Goal: Task Accomplishment & Management: Use online tool/utility

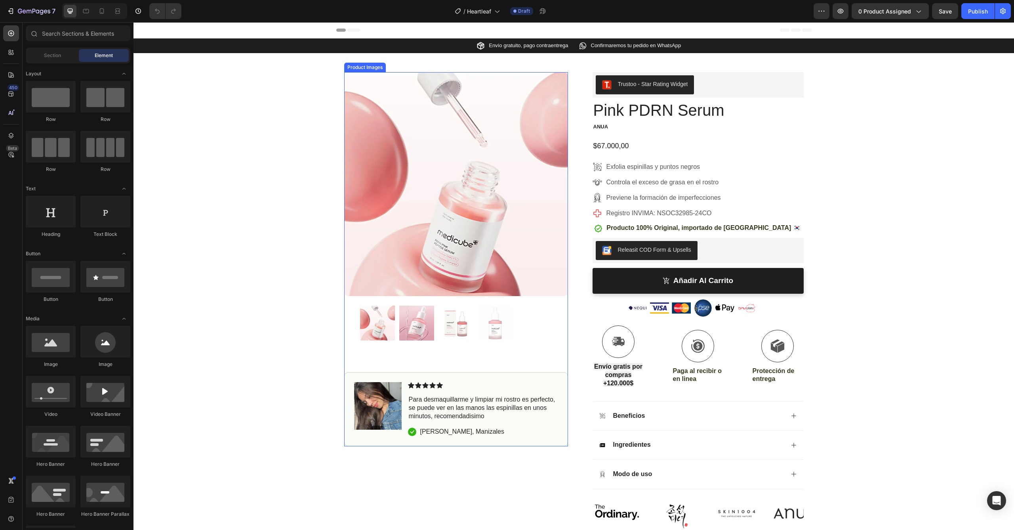
click at [450, 221] on img at bounding box center [456, 184] width 224 height 224
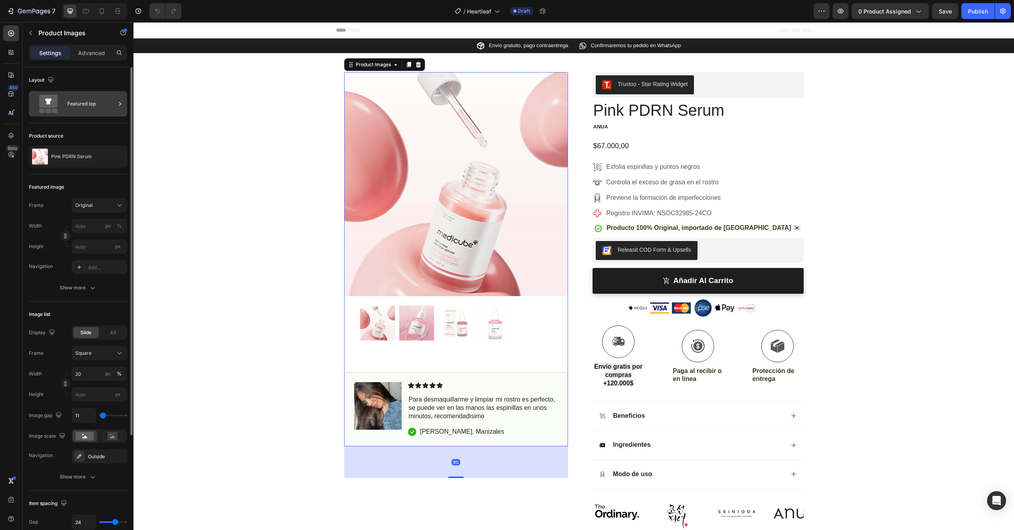
click at [65, 102] on div "Featured top" at bounding box center [78, 103] width 98 height 25
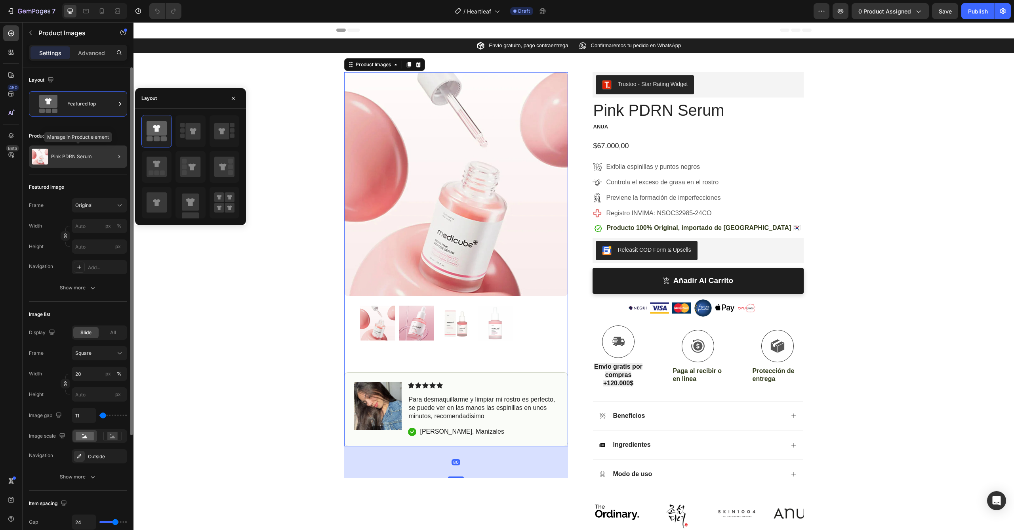
click at [69, 157] on p "Pink PDRN Serum" at bounding box center [71, 157] width 41 height 6
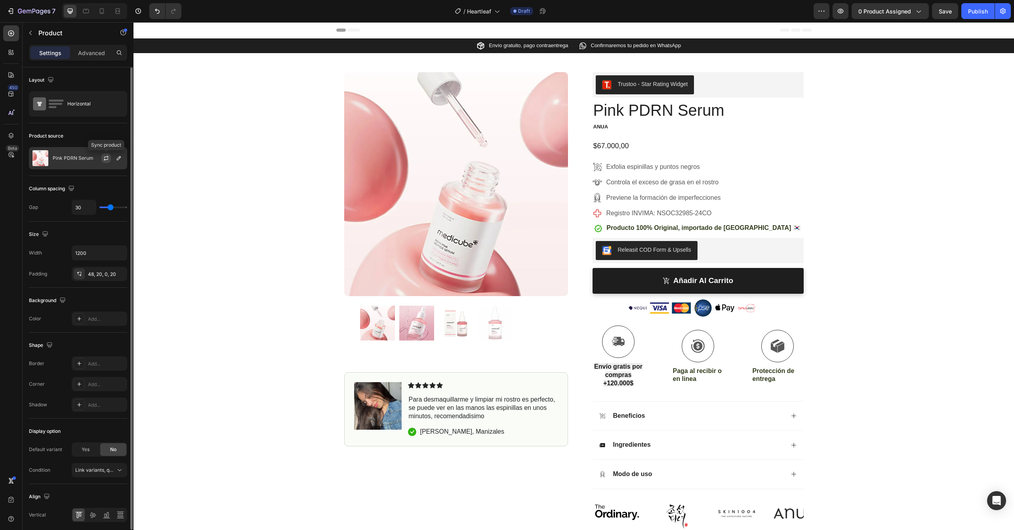
click at [107, 154] on button "button" at bounding box center [106, 158] width 10 height 10
click at [115, 160] on button "button" at bounding box center [119, 158] width 10 height 10
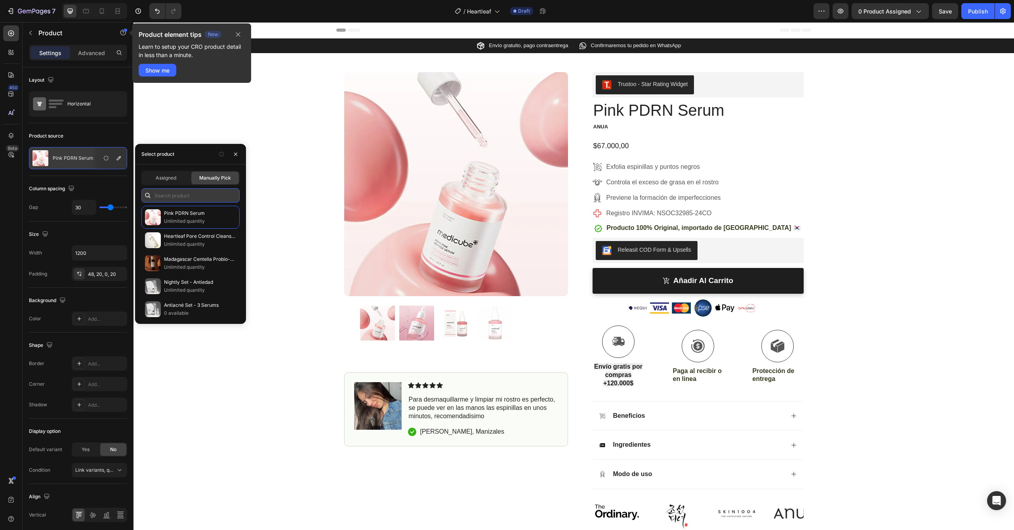
click at [177, 198] on input "text" at bounding box center [190, 195] width 98 height 14
type input "Gea"
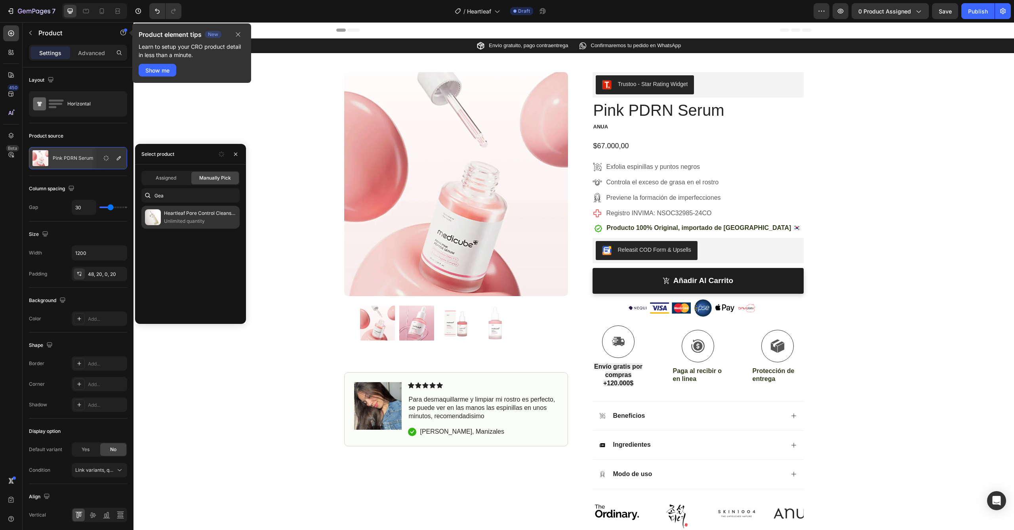
drag, startPoint x: 210, startPoint y: 190, endPoint x: 177, endPoint y: 214, distance: 40.2
click at [177, 214] on p "Heartleaf Pore Control Cleansing Oil" at bounding box center [200, 213] width 72 height 8
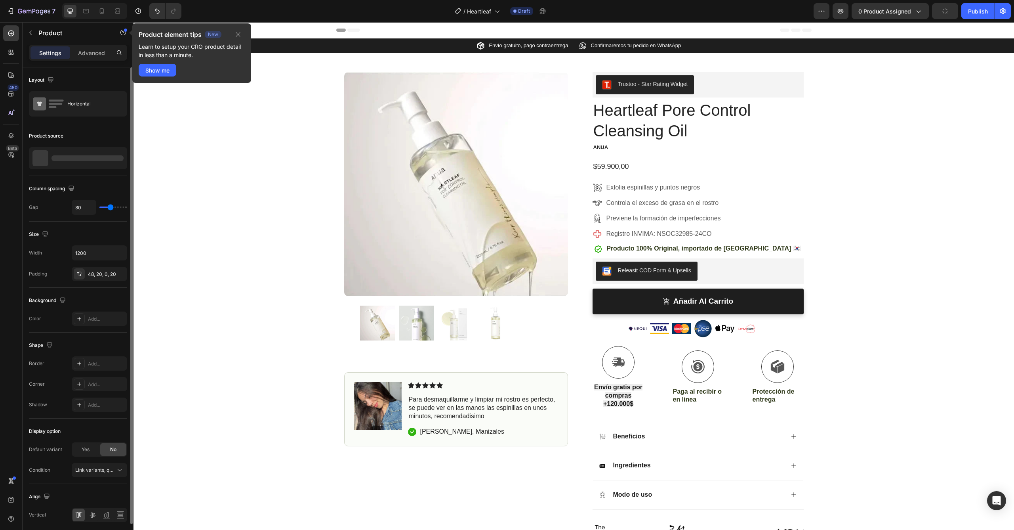
click at [116, 175] on div "Product source" at bounding box center [78, 149] width 98 height 53
click at [874, 9] on span "0 product assigned" at bounding box center [884, 11] width 53 height 8
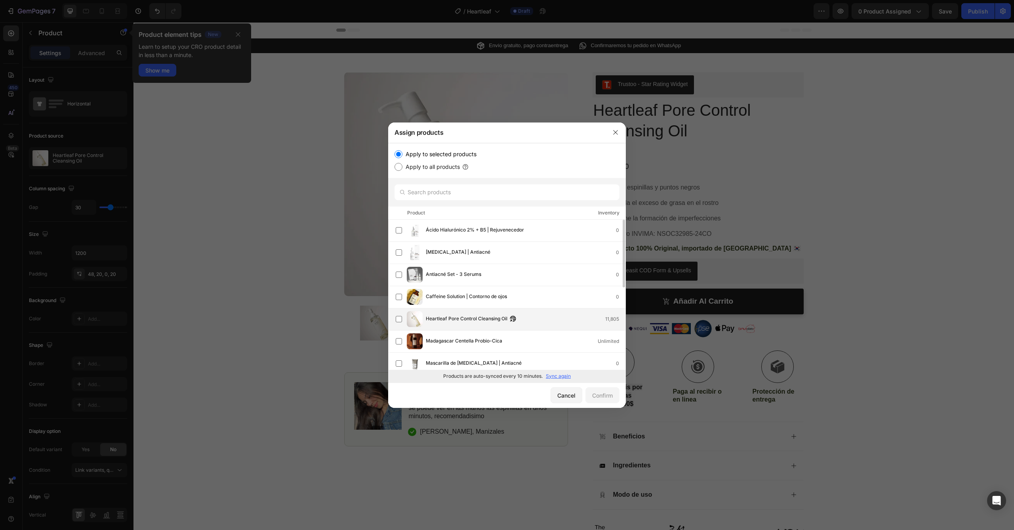
click at [439, 320] on span "Heartleaf Pore Control Cleansing Oil" at bounding box center [467, 318] width 82 height 9
click at [608, 394] on div "Confirm" at bounding box center [602, 395] width 21 height 8
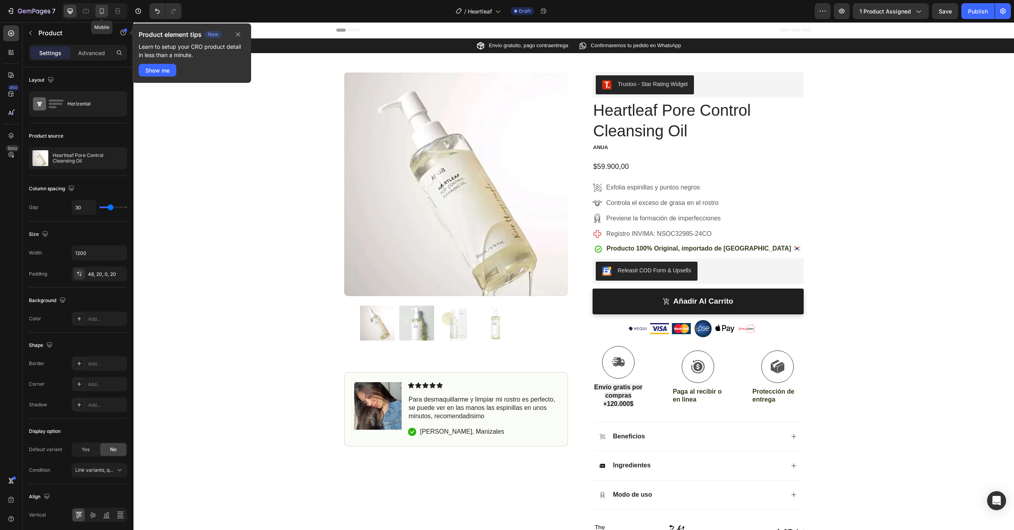
click at [103, 12] on icon at bounding box center [102, 11] width 4 height 6
type input "0"
type input "100%"
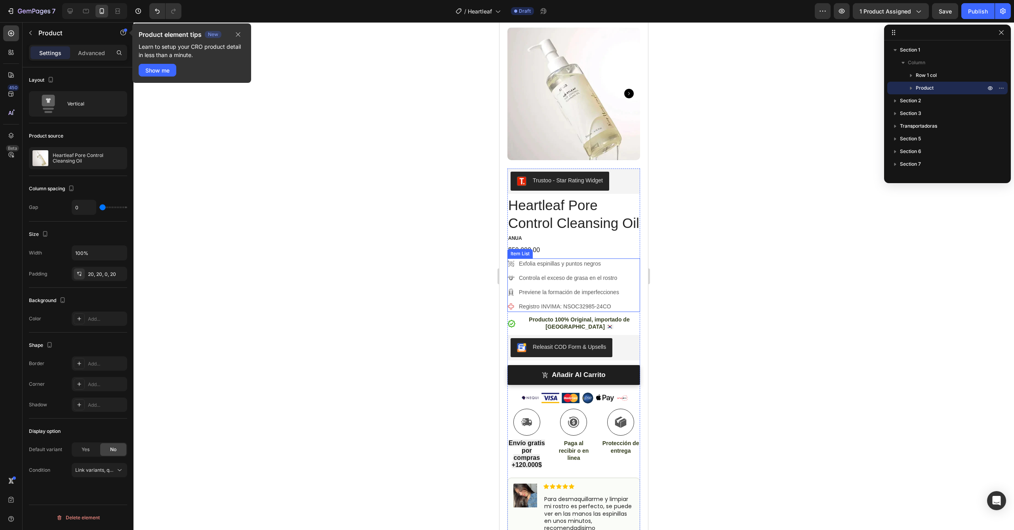
scroll to position [46, 0]
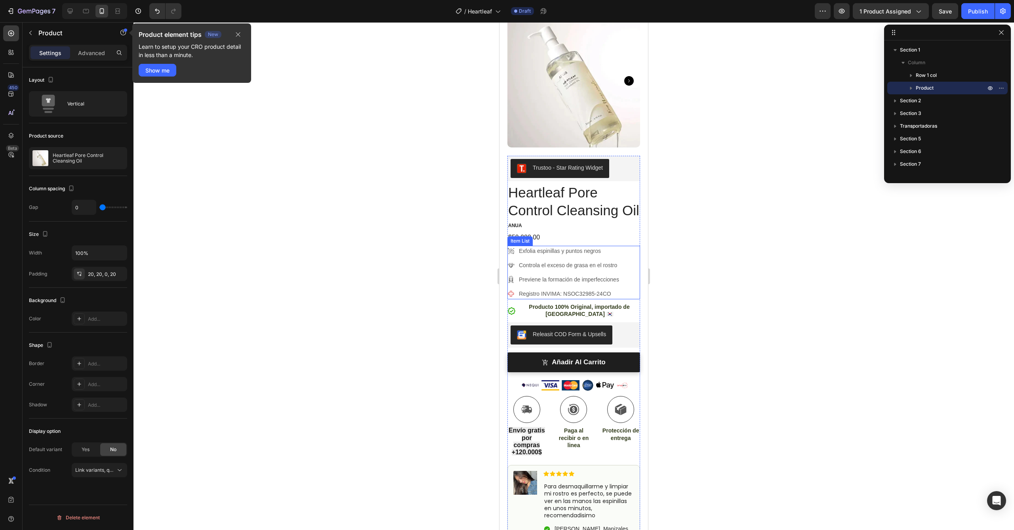
click at [593, 298] on p "Registro INVIMA: NSOC32985-24CO" at bounding box center [569, 294] width 100 height 8
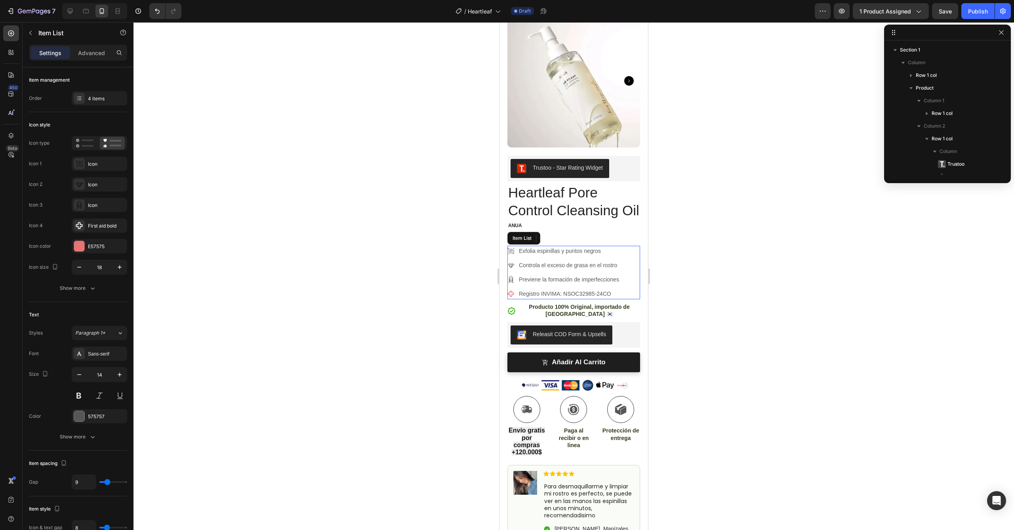
scroll to position [112, 0]
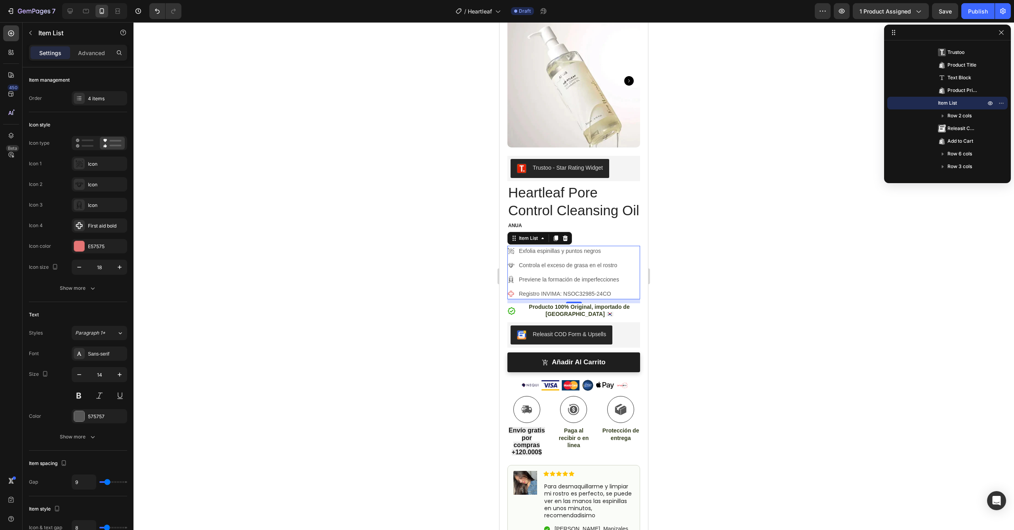
click at [524, 298] on p "Registro INVIMA: NSOC32985-24CO" at bounding box center [569, 294] width 100 height 8
drag, startPoint x: 537, startPoint y: 305, endPoint x: 544, endPoint y: 306, distance: 7.6
click at [537, 298] on p "Registro INVIMA: NSOC32985-24CO" at bounding box center [569, 294] width 100 height 8
click at [678, 313] on div at bounding box center [573, 275] width 881 height 507
click at [567, 241] on icon at bounding box center [565, 238] width 5 height 6
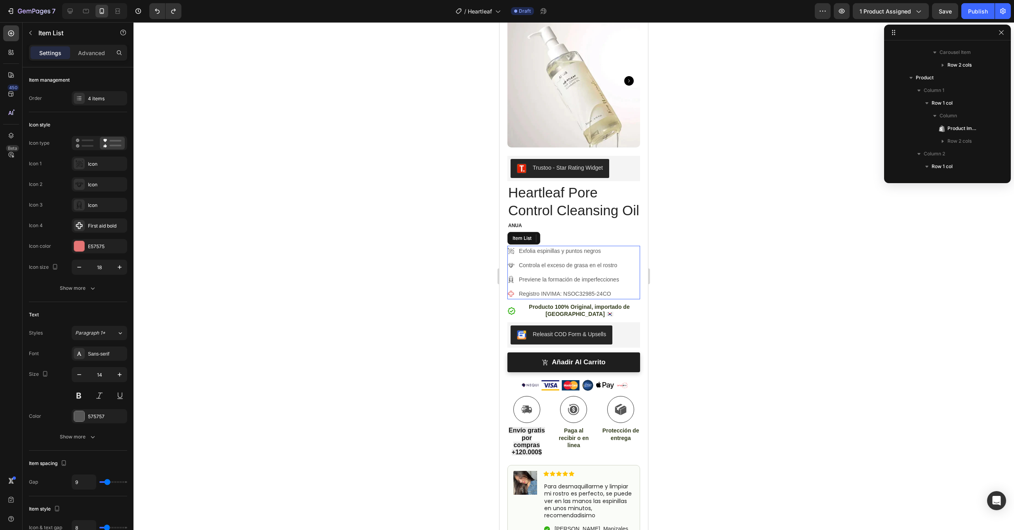
click at [545, 271] on div "Controla el exceso de grasa en el rostro" at bounding box center [569, 265] width 103 height 11
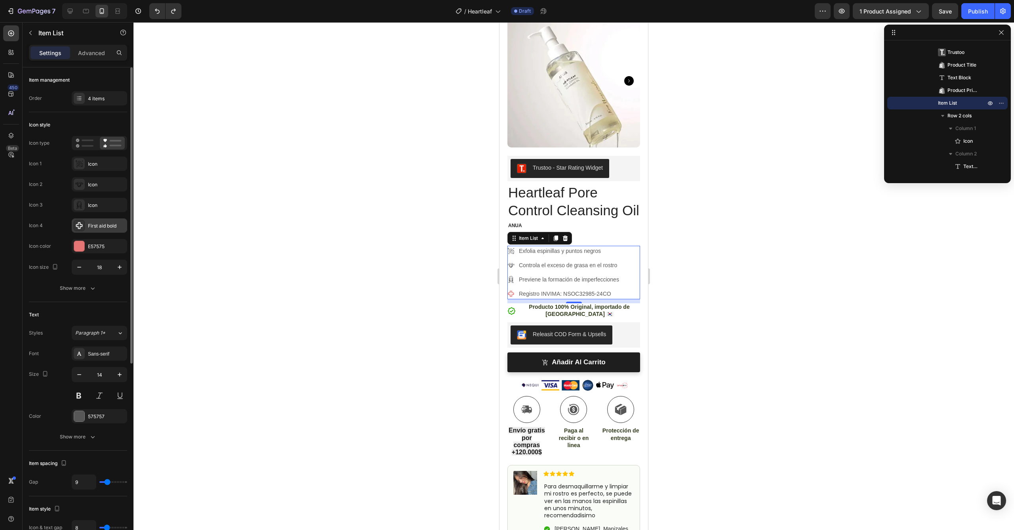
click at [90, 227] on div "First aid bold" at bounding box center [106, 225] width 37 height 7
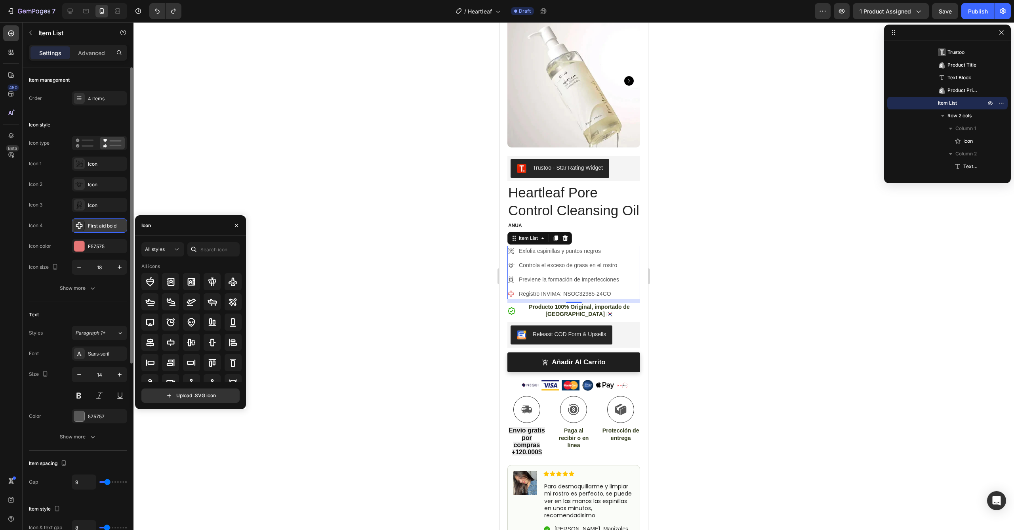
click at [90, 227] on div "First aid bold" at bounding box center [106, 225] width 37 height 7
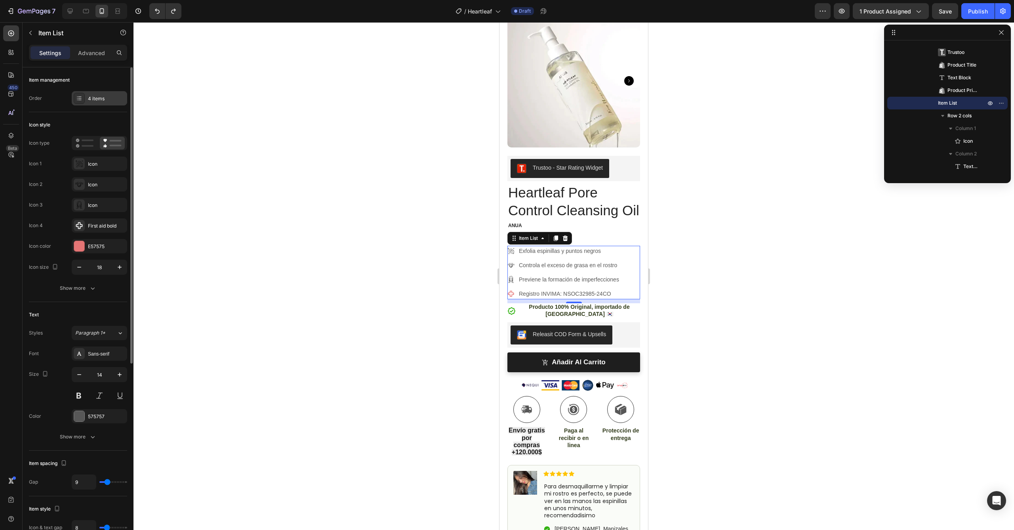
click at [86, 101] on div "4 items" at bounding box center [99, 98] width 55 height 14
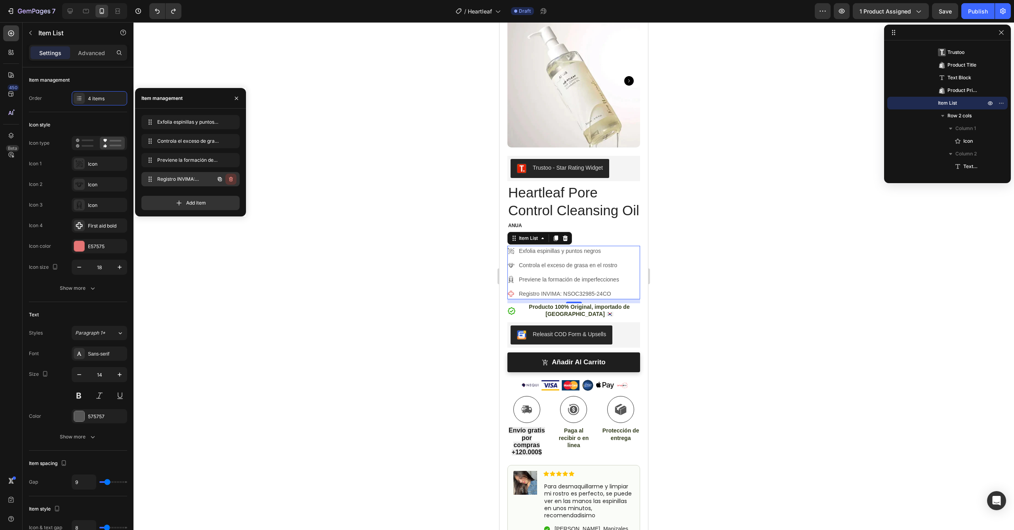
click at [232, 179] on icon "button" at bounding box center [231, 179] width 4 height 5
click at [231, 183] on button "Delete" at bounding box center [226, 178] width 22 height 11
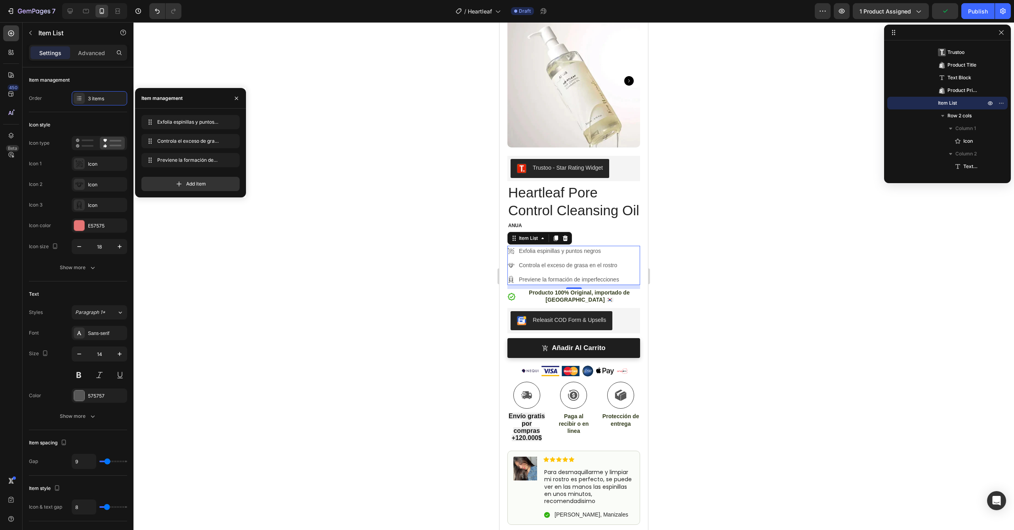
click at [720, 310] on div at bounding box center [573, 275] width 881 height 507
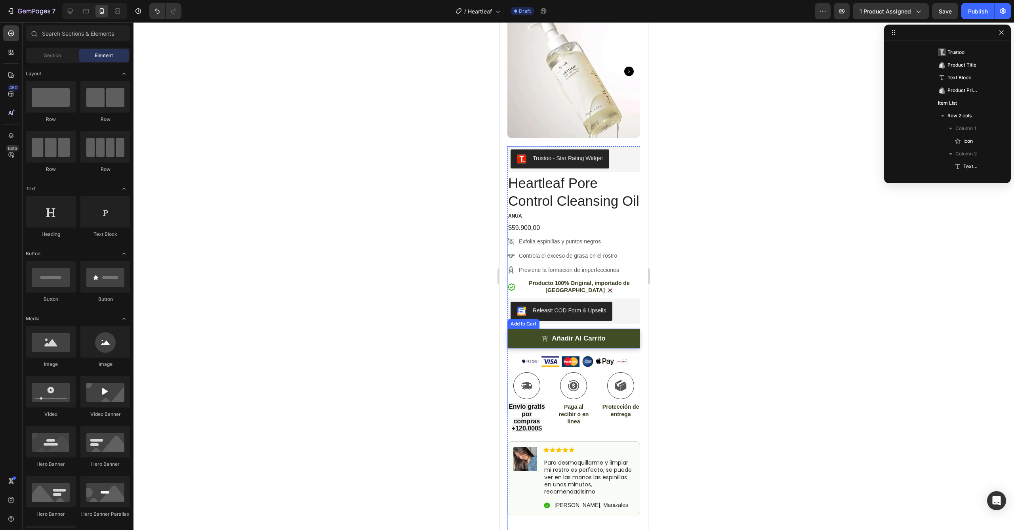
scroll to position [120, 0]
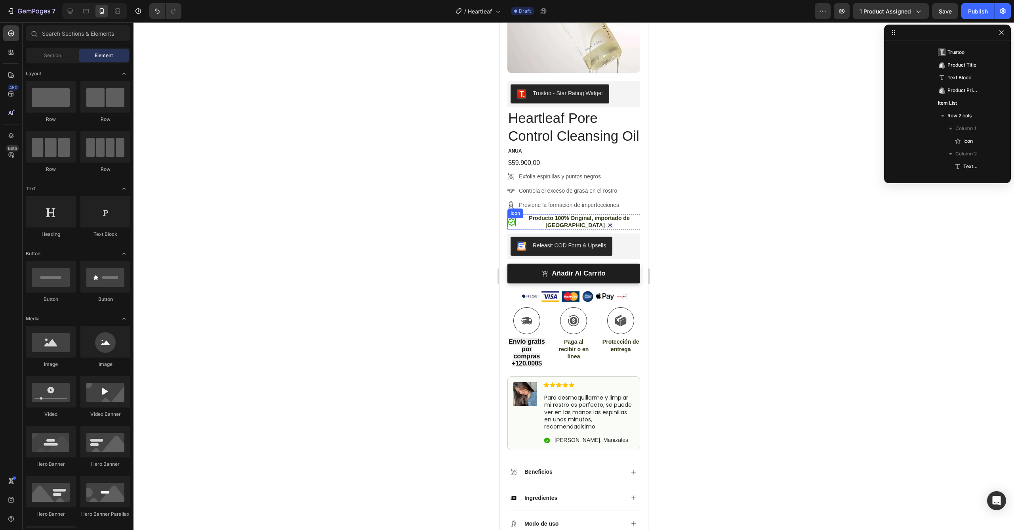
click at [511, 226] on icon at bounding box center [512, 222] width 8 height 8
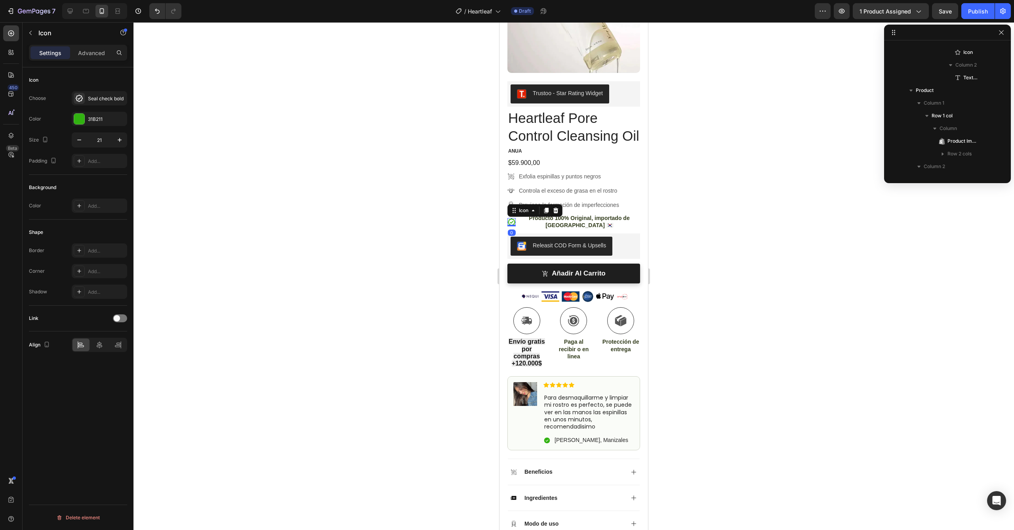
scroll to position [441, 0]
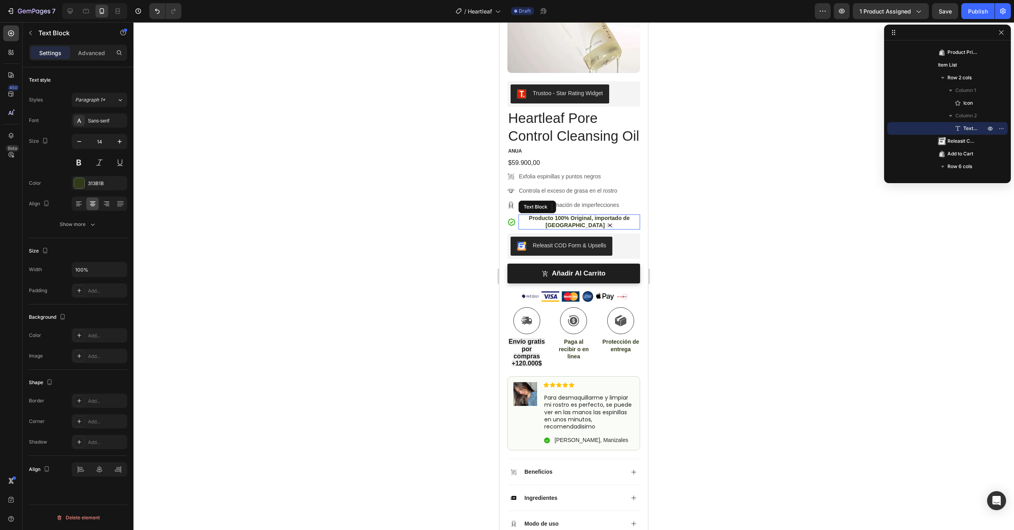
click at [538, 229] on p "Producto 100% Original, importado de Corea del Sur 🇰🇷" at bounding box center [579, 221] width 120 height 14
click at [579, 210] on icon at bounding box center [581, 207] width 6 height 6
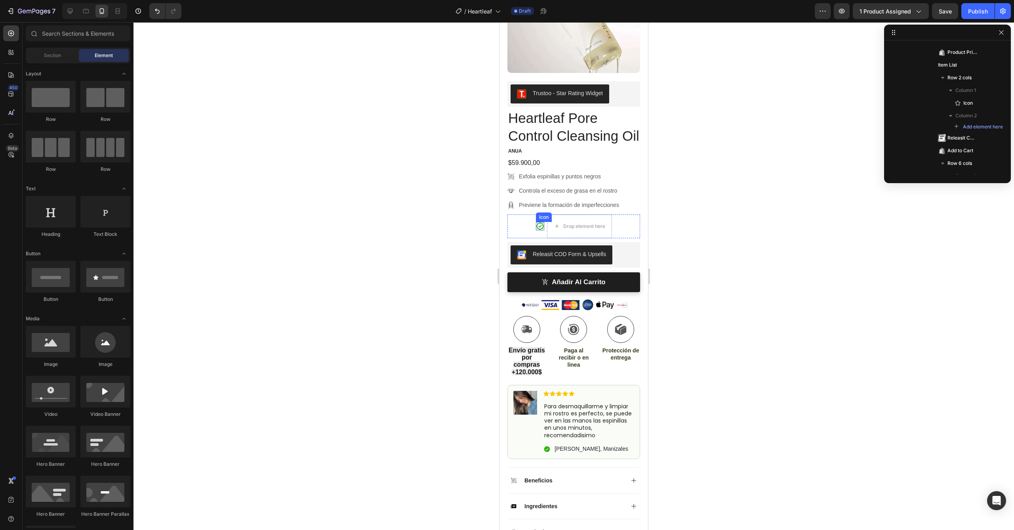
click at [537, 230] on icon at bounding box center [540, 226] width 8 height 8
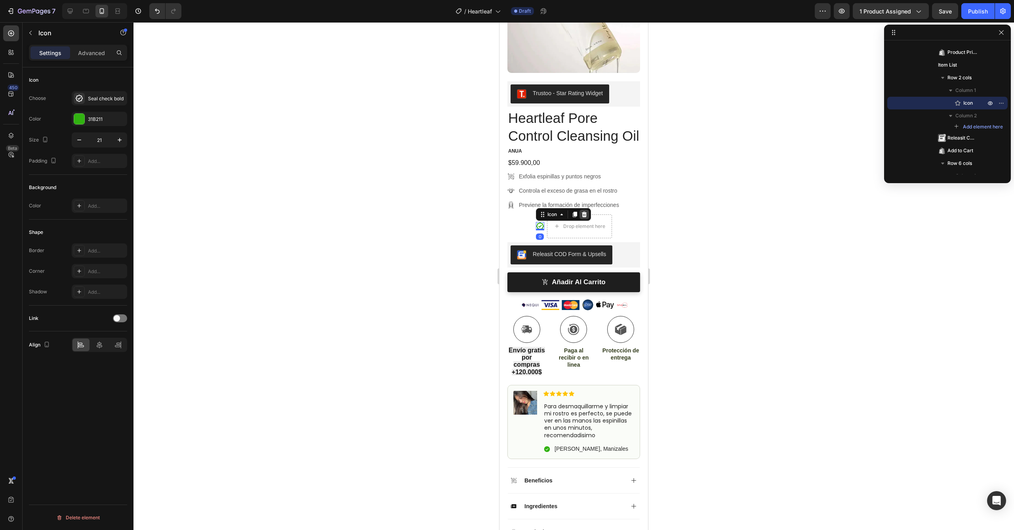
click at [581, 219] on div at bounding box center [584, 215] width 10 height 10
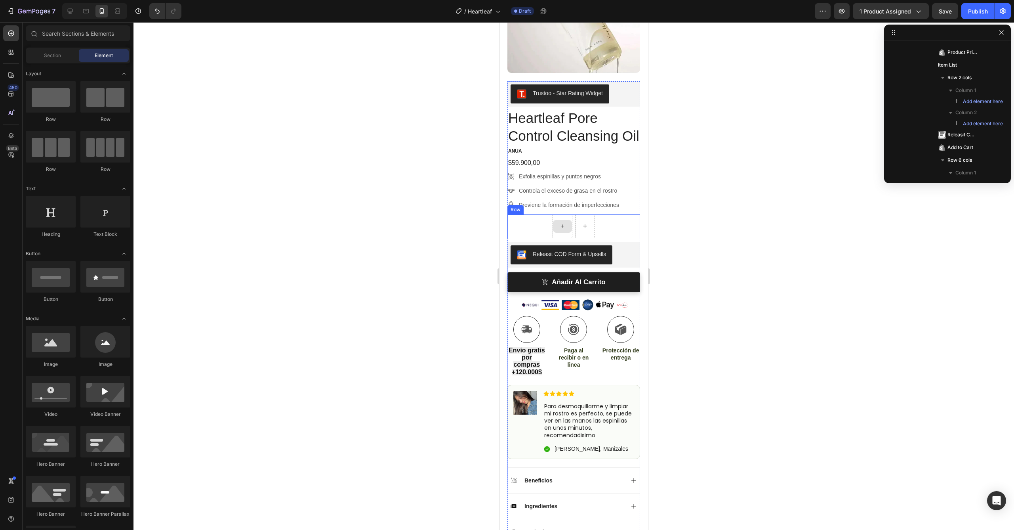
click at [553, 233] on div at bounding box center [562, 226] width 19 height 13
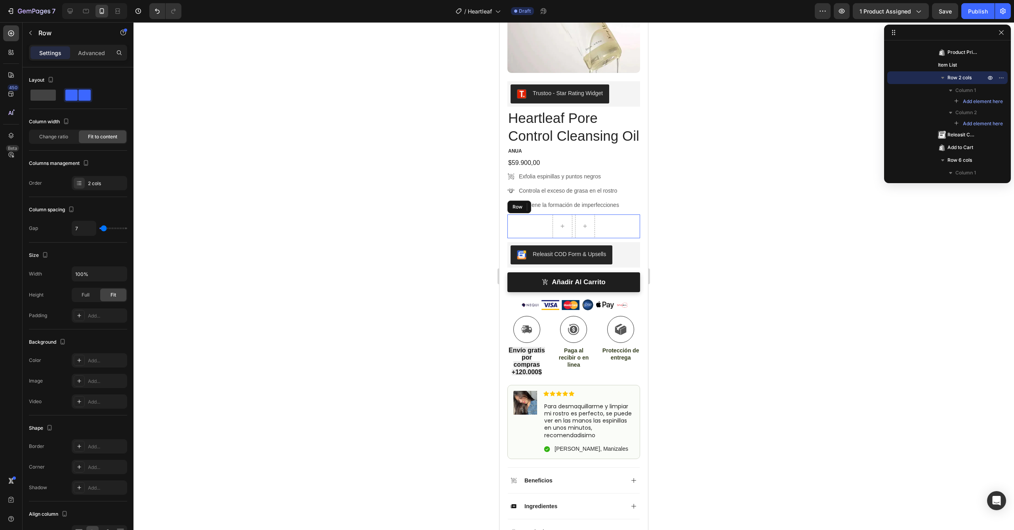
drag, startPoint x: 537, startPoint y: 234, endPoint x: 556, endPoint y: 230, distance: 19.6
click at [537, 234] on div "Row" at bounding box center [573, 226] width 133 height 24
click at [559, 212] on div at bounding box center [556, 207] width 10 height 10
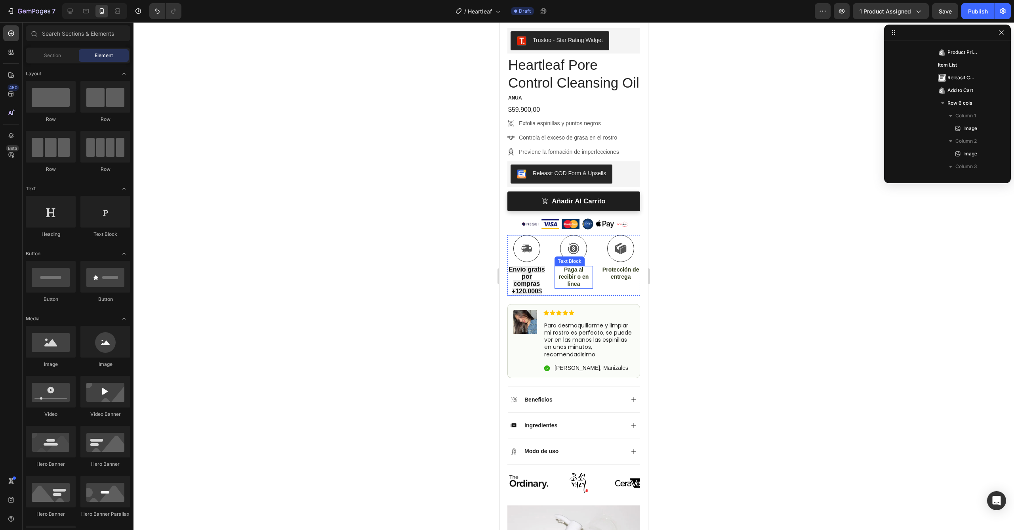
scroll to position [175, 0]
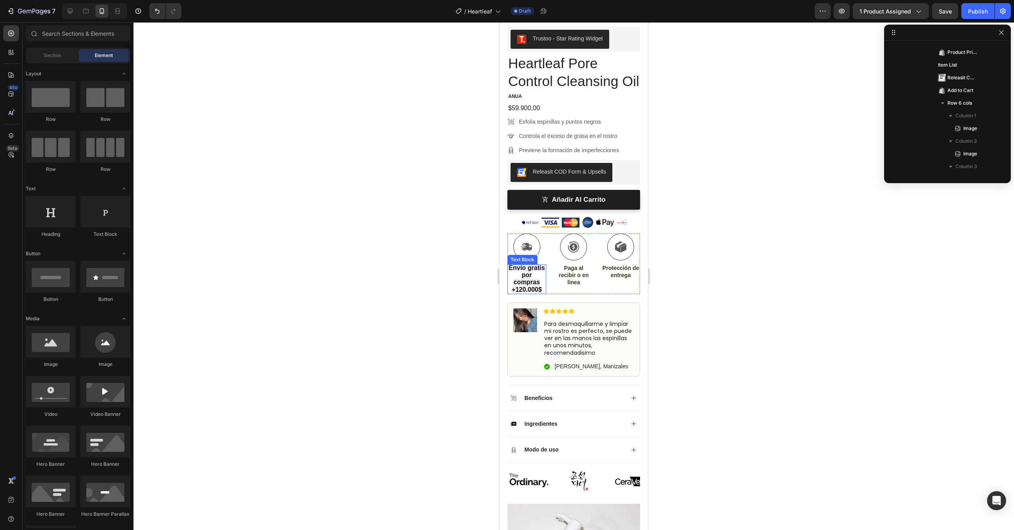
click at [524, 287] on strong "Envío gratis por compras +120.000$" at bounding box center [527, 278] width 36 height 29
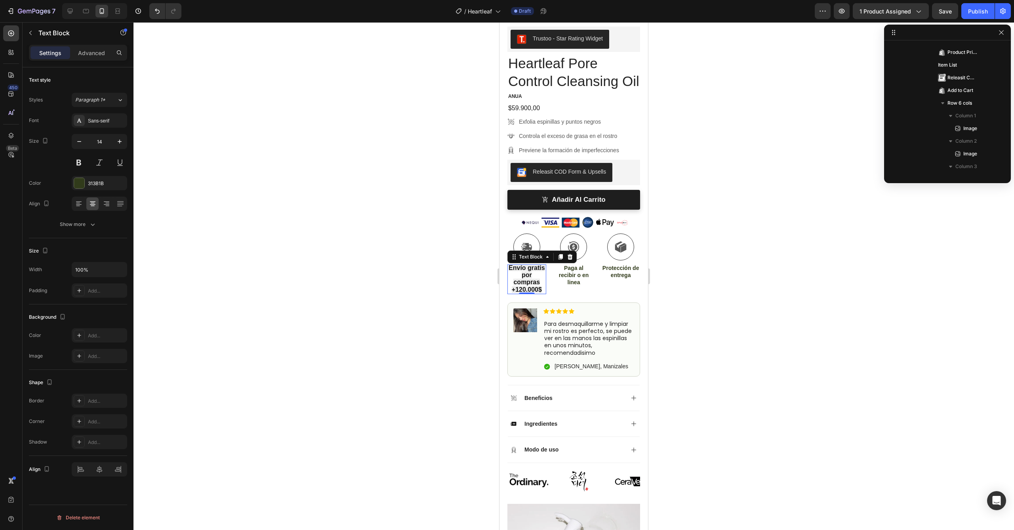
scroll to position [644, 0]
click at [568, 260] on icon at bounding box center [570, 256] width 6 height 6
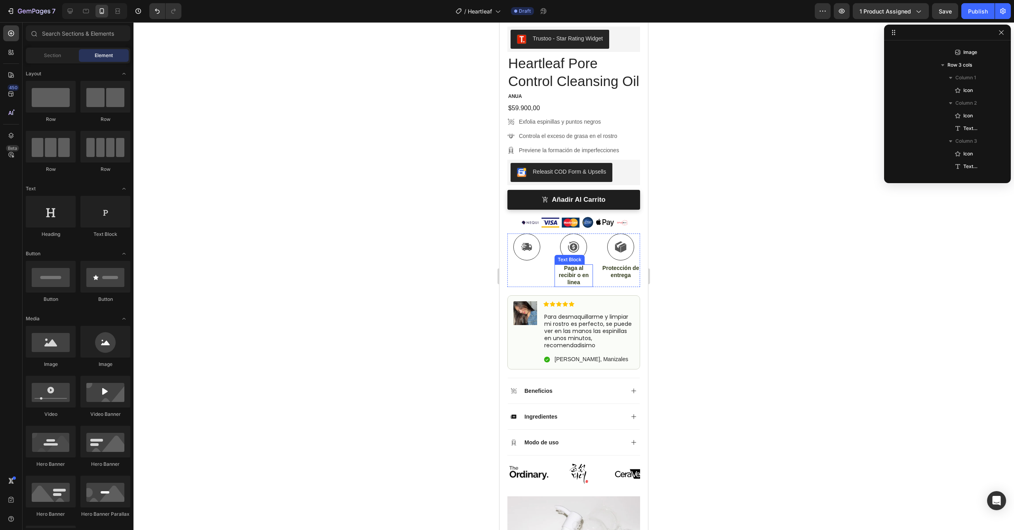
click at [567, 285] on p "Paga al recibir o en linea" at bounding box center [573, 275] width 37 height 22
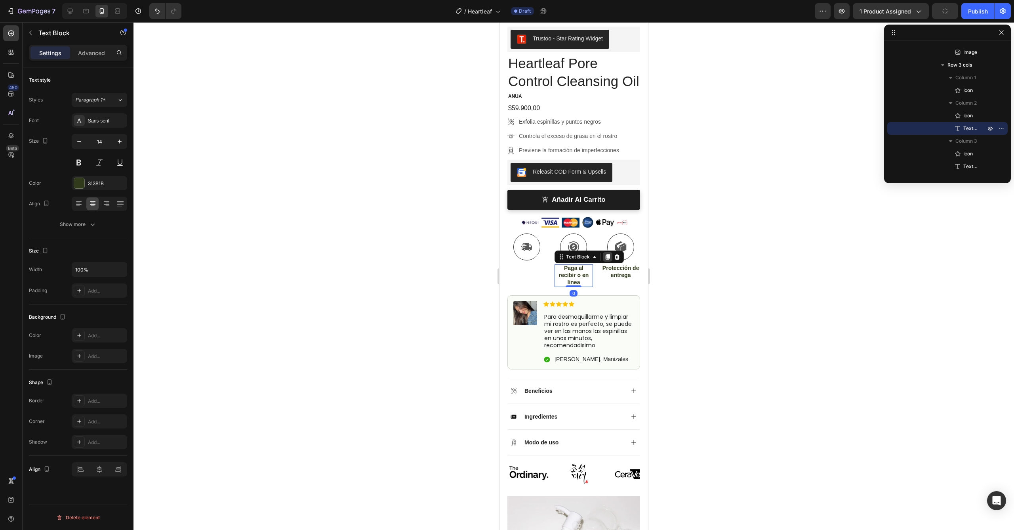
click at [605, 259] on icon at bounding box center [607, 257] width 4 height 6
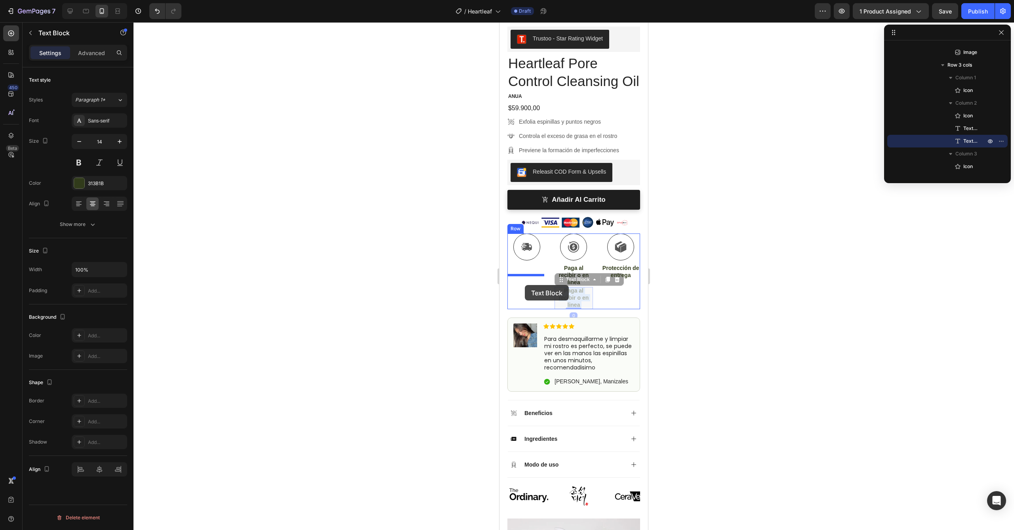
drag, startPoint x: 565, startPoint y: 305, endPoint x: 525, endPoint y: 283, distance: 45.7
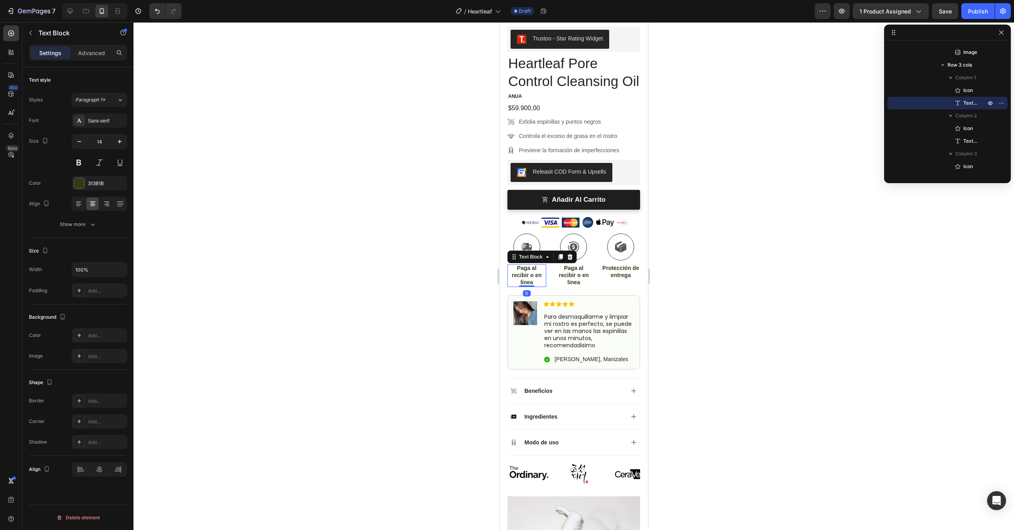
click at [528, 286] on p "Paga al recibir o en linea" at bounding box center [526, 275] width 37 height 22
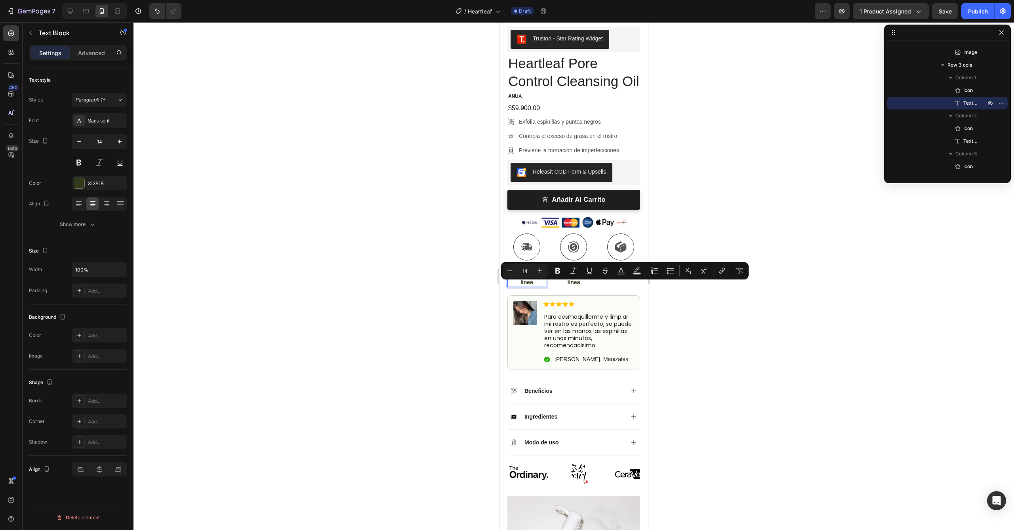
click at [534, 286] on p "Paga al recibir o en linea" at bounding box center [526, 275] width 37 height 22
drag, startPoint x: 534, startPoint y: 292, endPoint x: 517, endPoint y: 282, distance: 20.4
click at [517, 282] on p "Paga al recibir o en linea" at bounding box center [526, 275] width 37 height 22
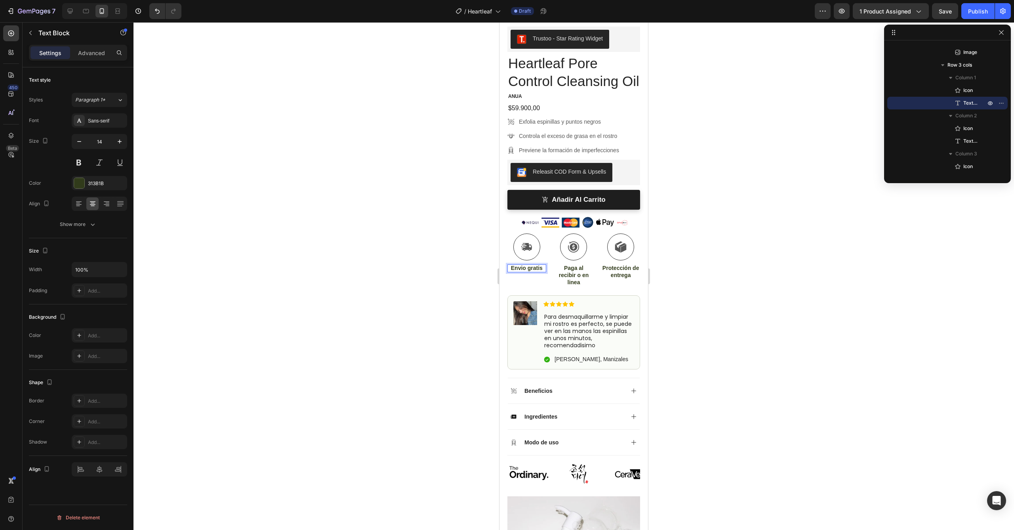
click at [671, 282] on div at bounding box center [573, 275] width 881 height 507
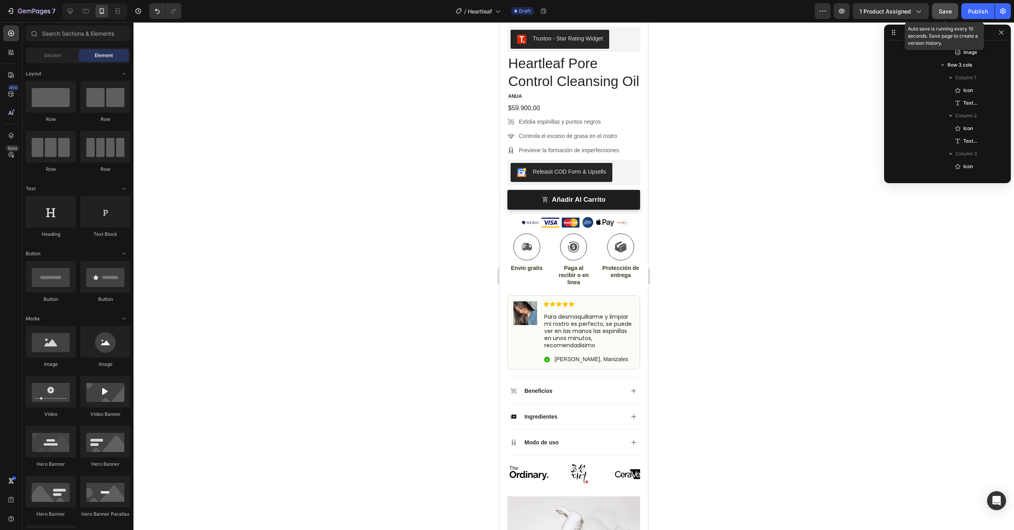
click at [943, 11] on span "Save" at bounding box center [945, 11] width 13 height 7
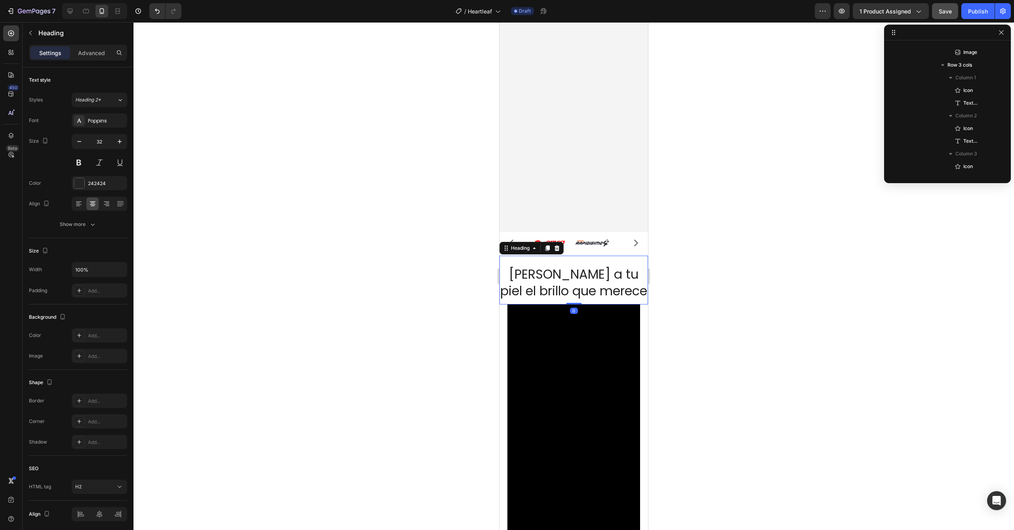
scroll to position [1340, 0]
click at [615, 290] on h2 "Dale a tu piel el brillo que merece" at bounding box center [573, 282] width 149 height 34
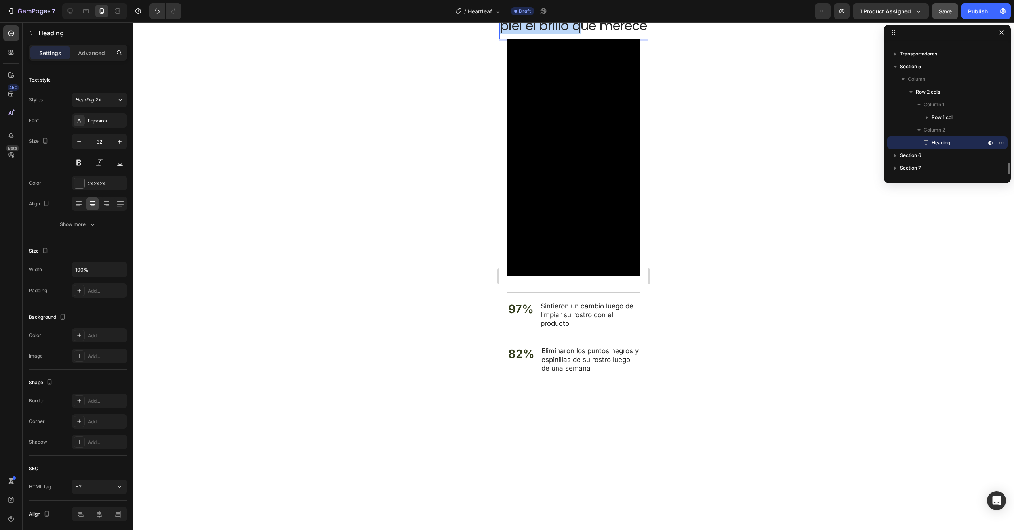
drag, startPoint x: 618, startPoint y: 290, endPoint x: 507, endPoint y: 270, distance: 112.7
click at [507, 34] on p "Dale a tu piel el brillo que merece" at bounding box center [573, 17] width 147 height 33
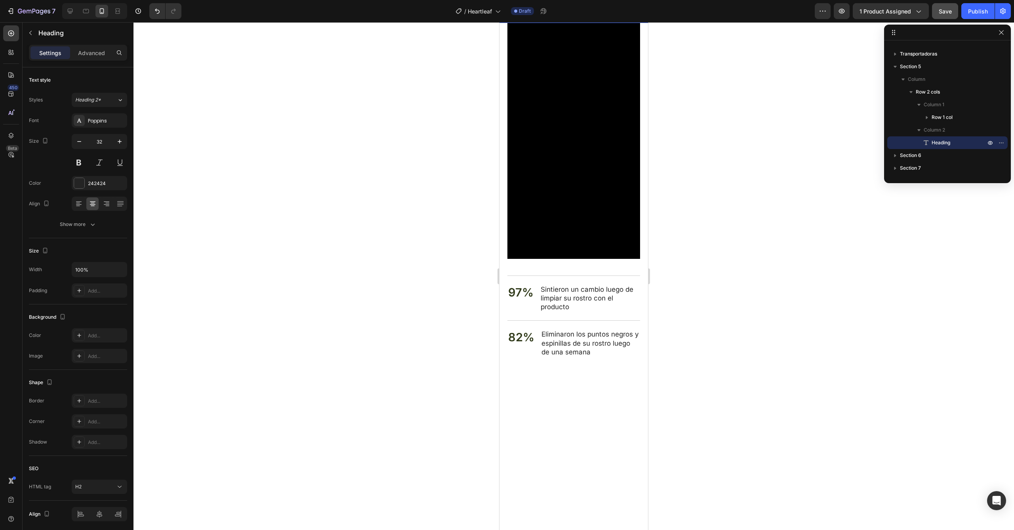
click at [731, 231] on div at bounding box center [573, 275] width 881 height 507
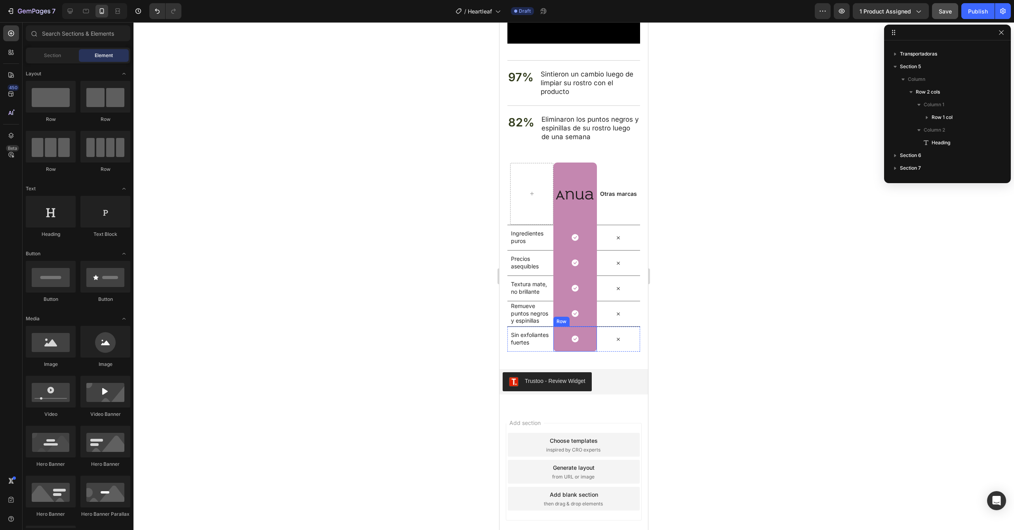
scroll to position [2069, 0]
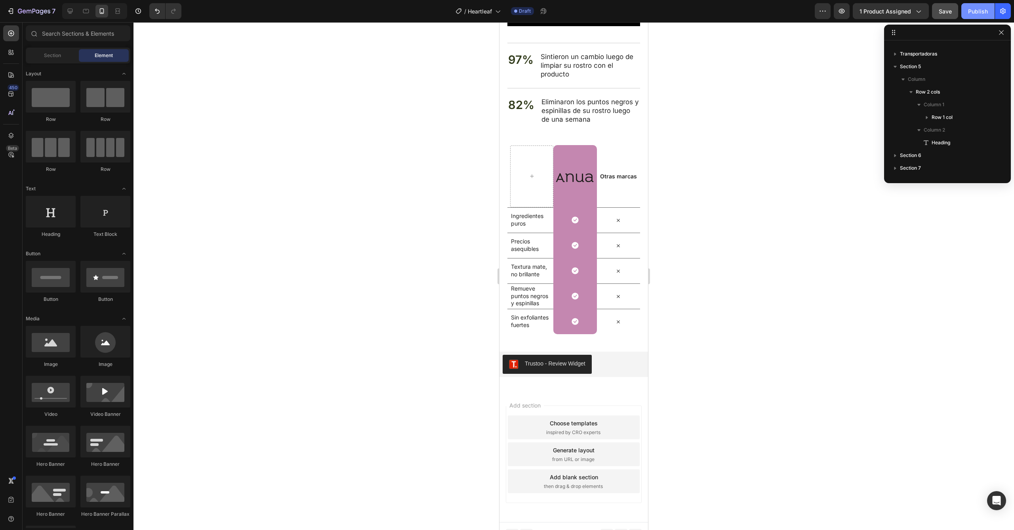
click at [984, 14] on div "Publish" at bounding box center [978, 11] width 20 height 8
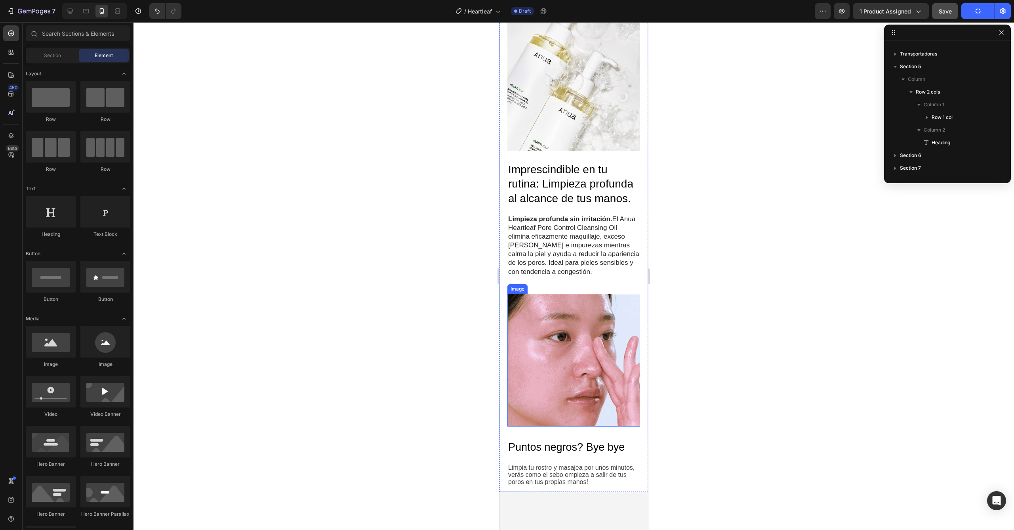
scroll to position [0, 0]
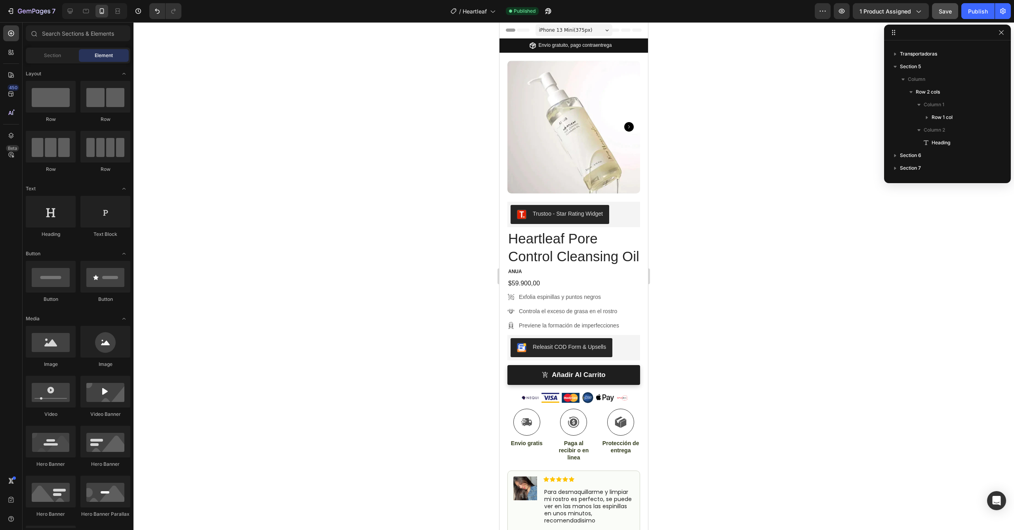
click at [840, 48] on div at bounding box center [573, 275] width 881 height 507
click at [974, 13] on div "Publish" at bounding box center [978, 11] width 20 height 8
